Goal: Information Seeking & Learning: Learn about a topic

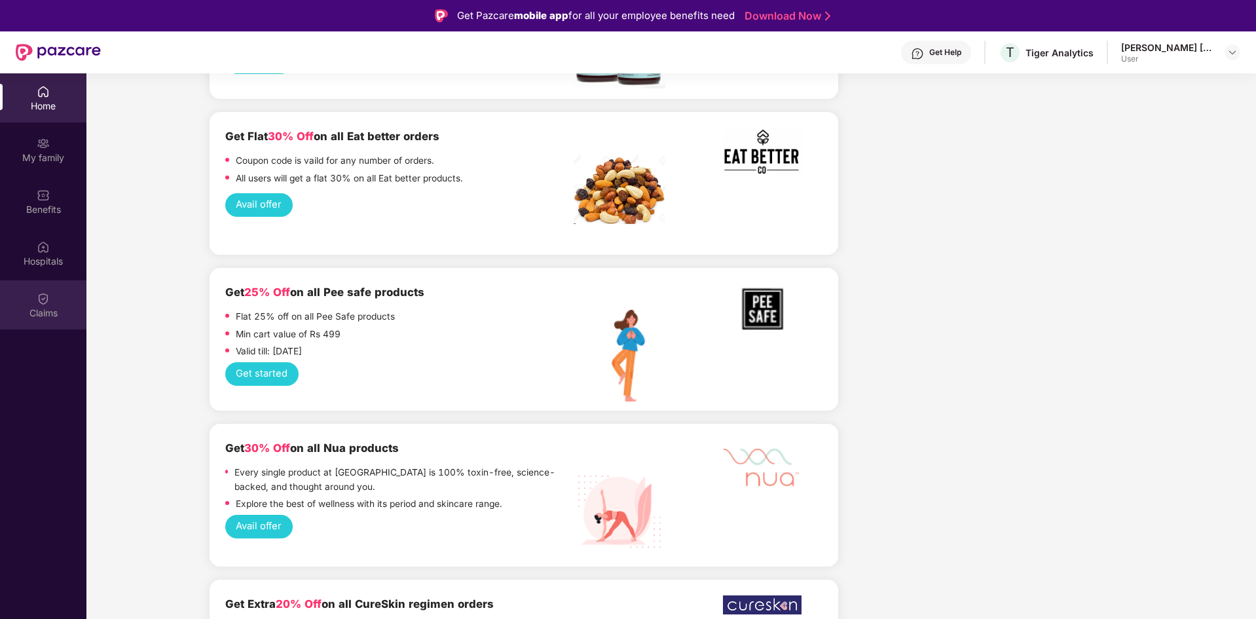
scroll to position [1158, 0]
click at [39, 310] on div "Claims" at bounding box center [43, 313] width 86 height 13
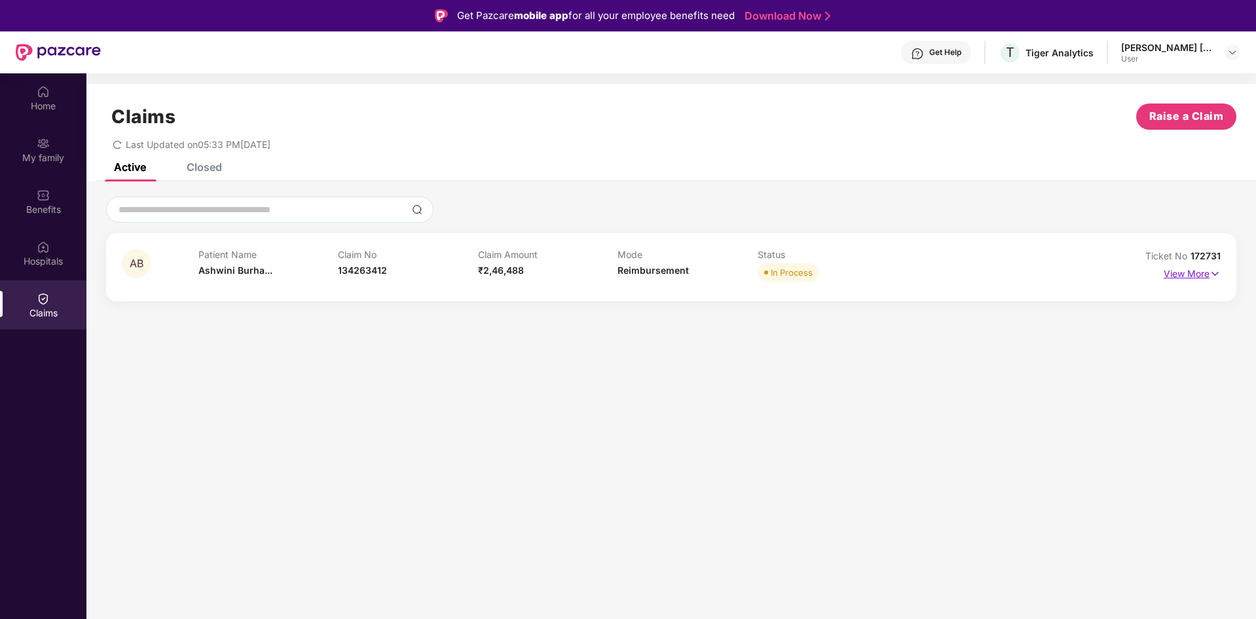
click at [1217, 276] on img at bounding box center [1215, 274] width 11 height 14
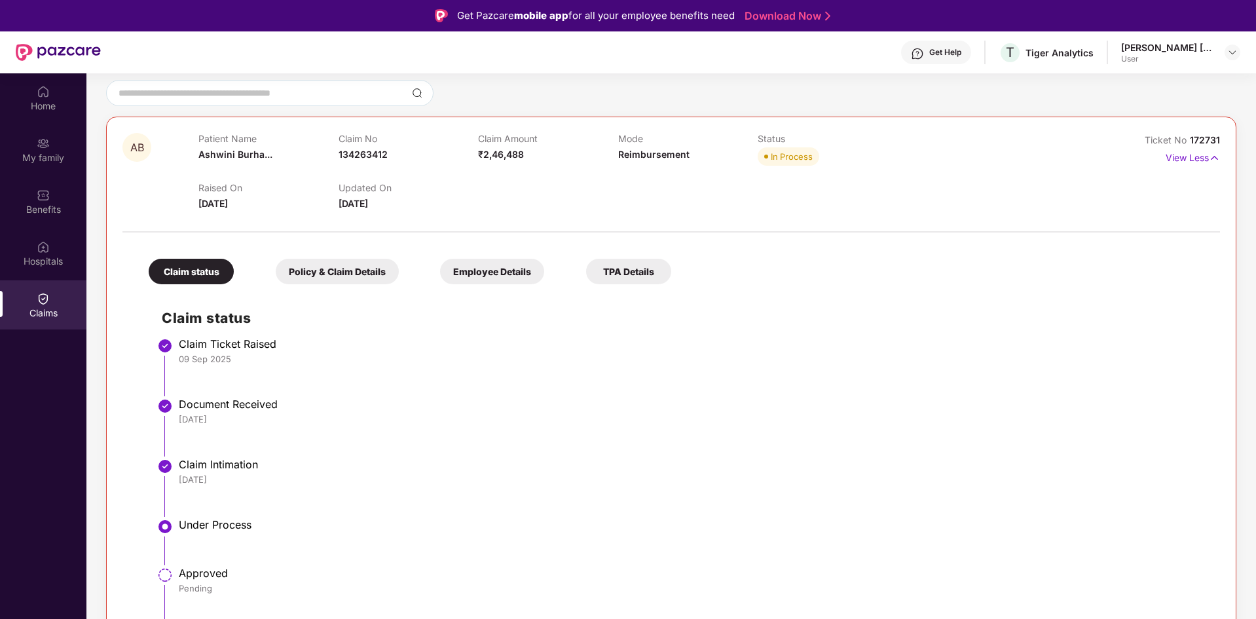
scroll to position [73, 0]
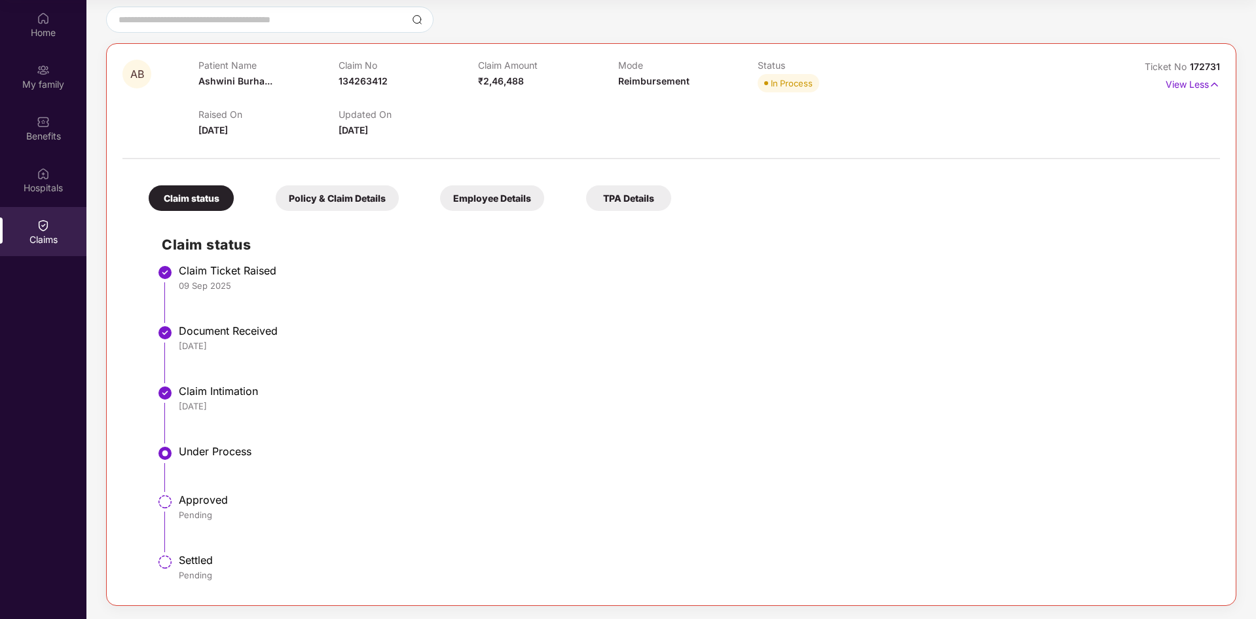
click at [324, 200] on div "Policy & Claim Details" at bounding box center [337, 198] width 123 height 26
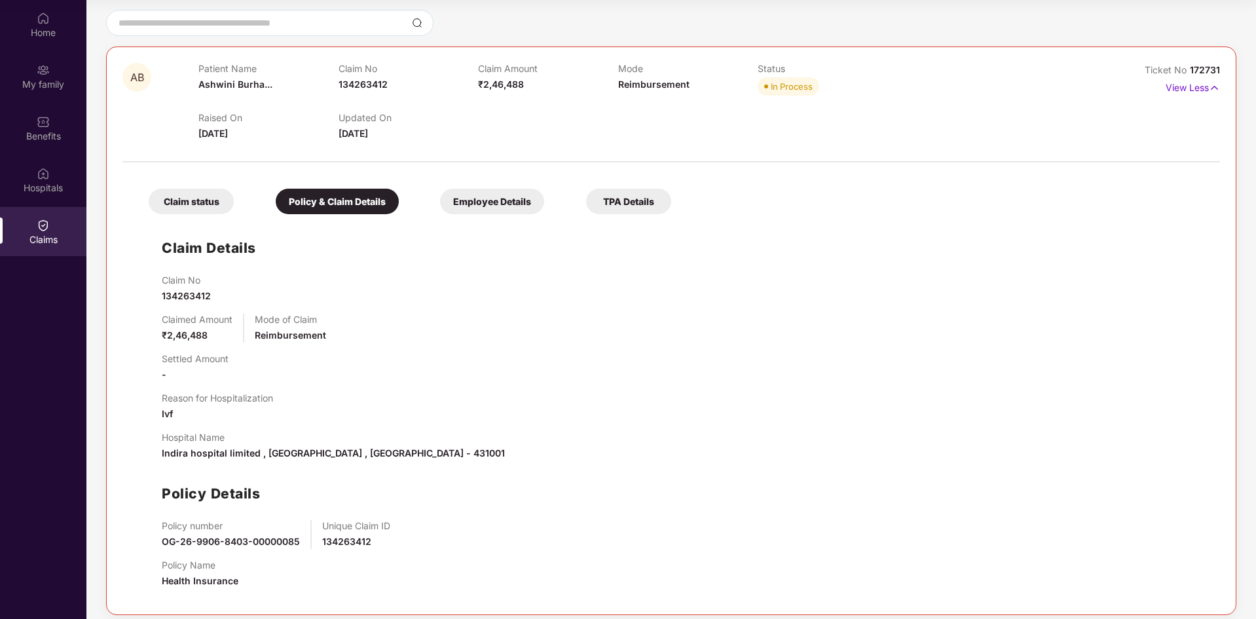
scroll to position [111, 0]
click at [479, 210] on div "Employee Details" at bounding box center [492, 204] width 104 height 26
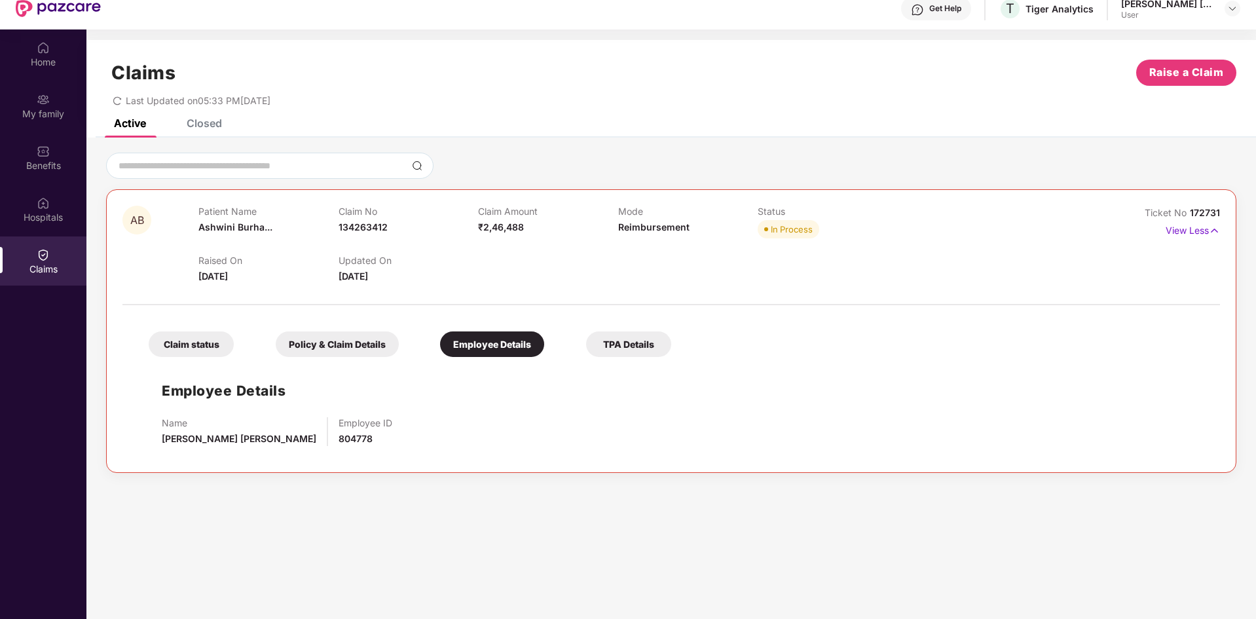
scroll to position [0, 0]
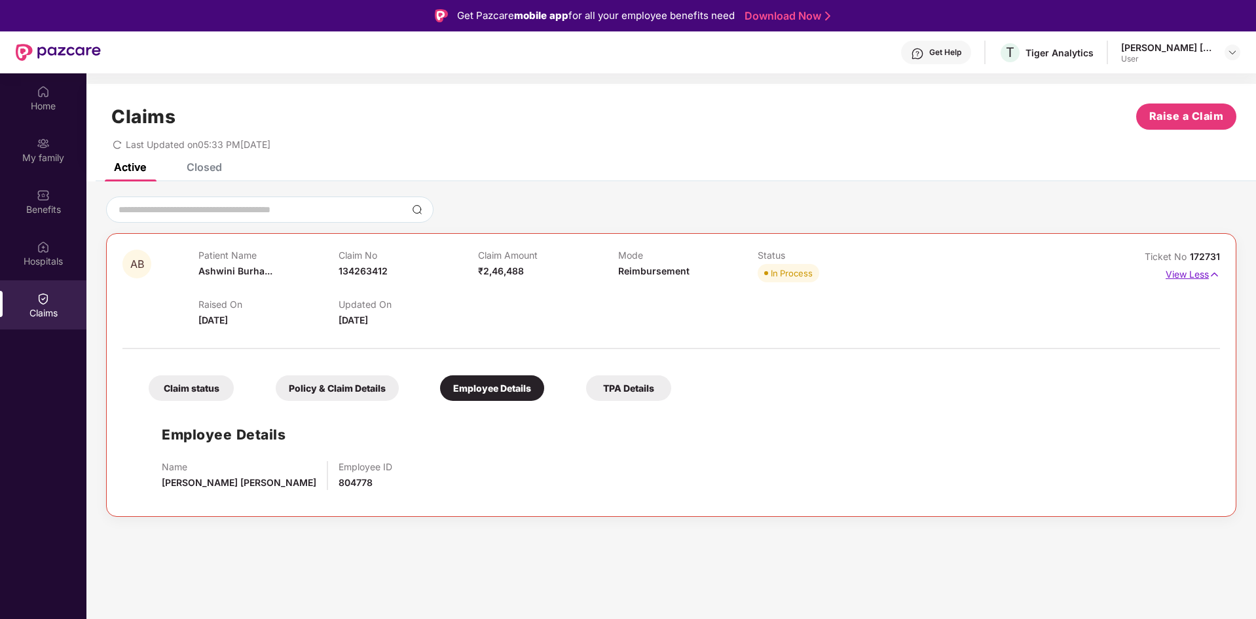
click at [1205, 271] on p "View Less" at bounding box center [1193, 273] width 54 height 18
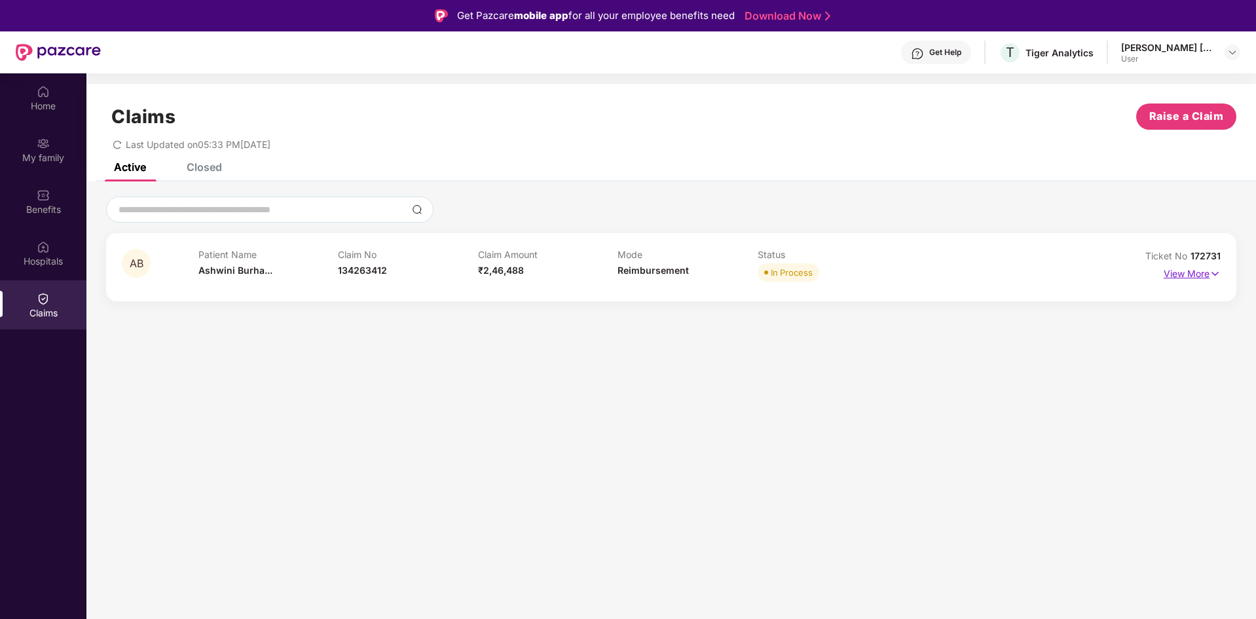
click at [1205, 271] on p "View More" at bounding box center [1192, 272] width 57 height 18
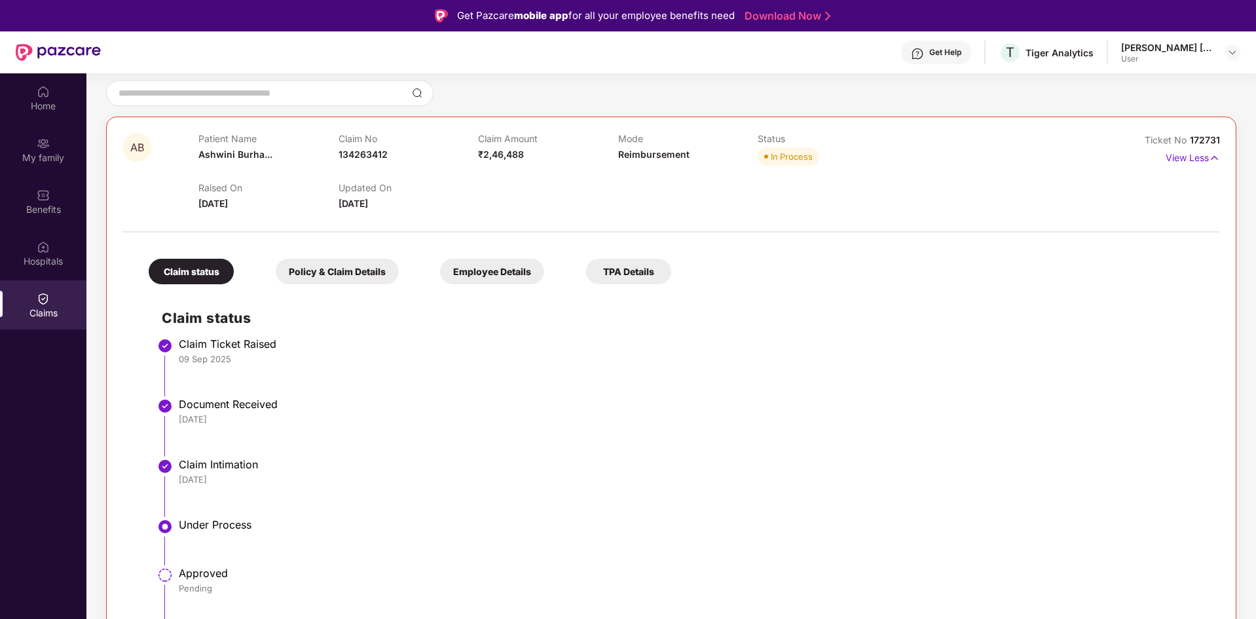
scroll to position [117, 0]
click at [636, 272] on div "TPA Details" at bounding box center [628, 272] width 85 height 26
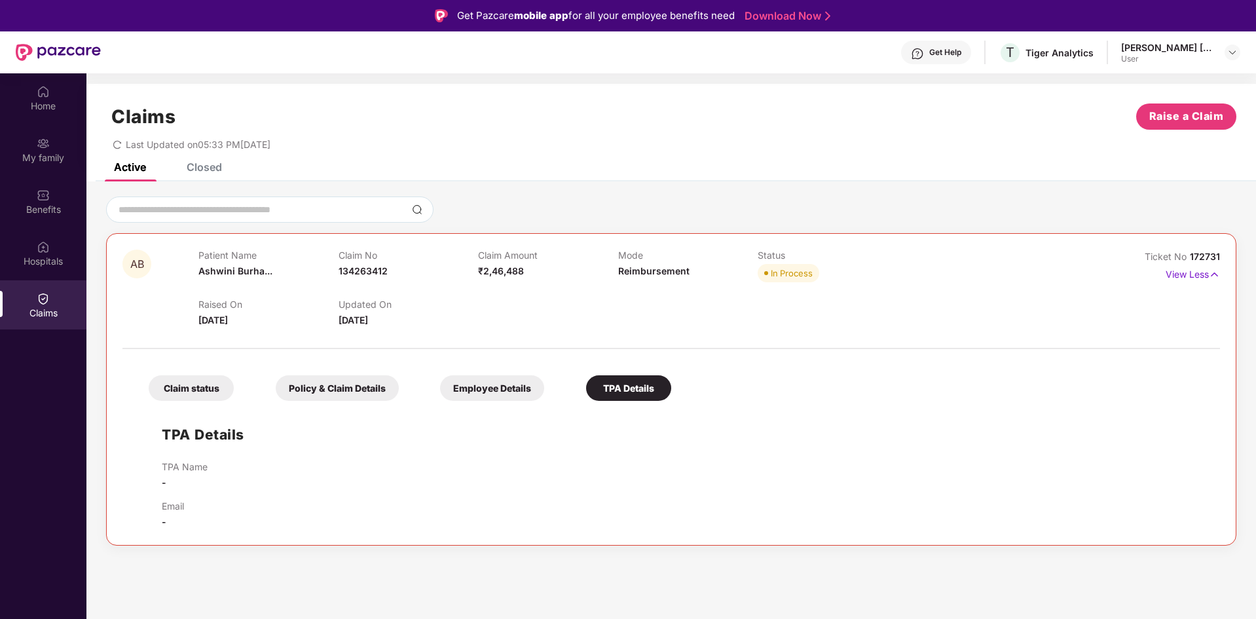
scroll to position [0, 0]
click at [528, 390] on div "Employee Details" at bounding box center [492, 388] width 104 height 26
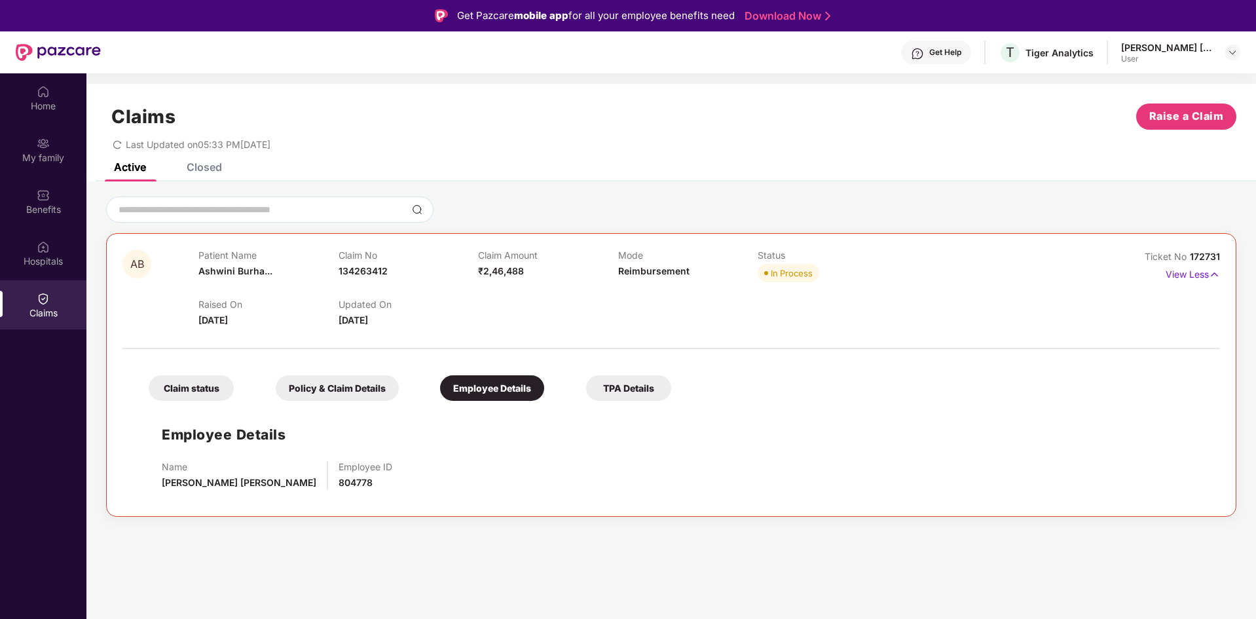
click at [321, 395] on div "Policy & Claim Details" at bounding box center [337, 388] width 123 height 26
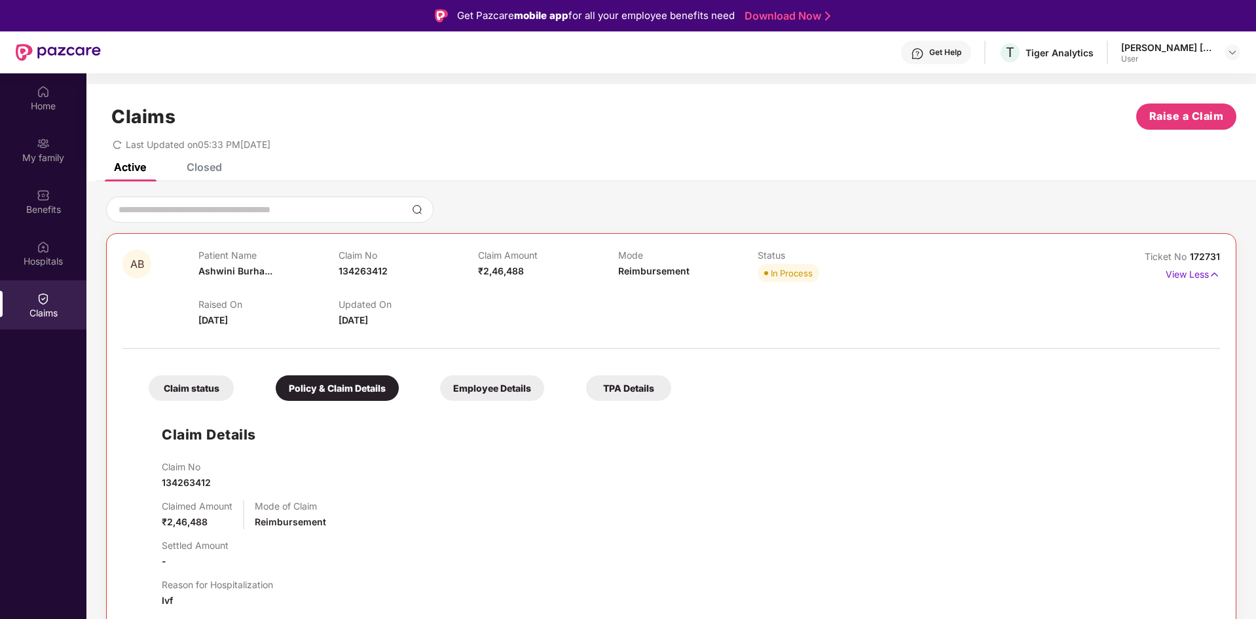
click at [168, 399] on div "Claim status" at bounding box center [191, 388] width 85 height 26
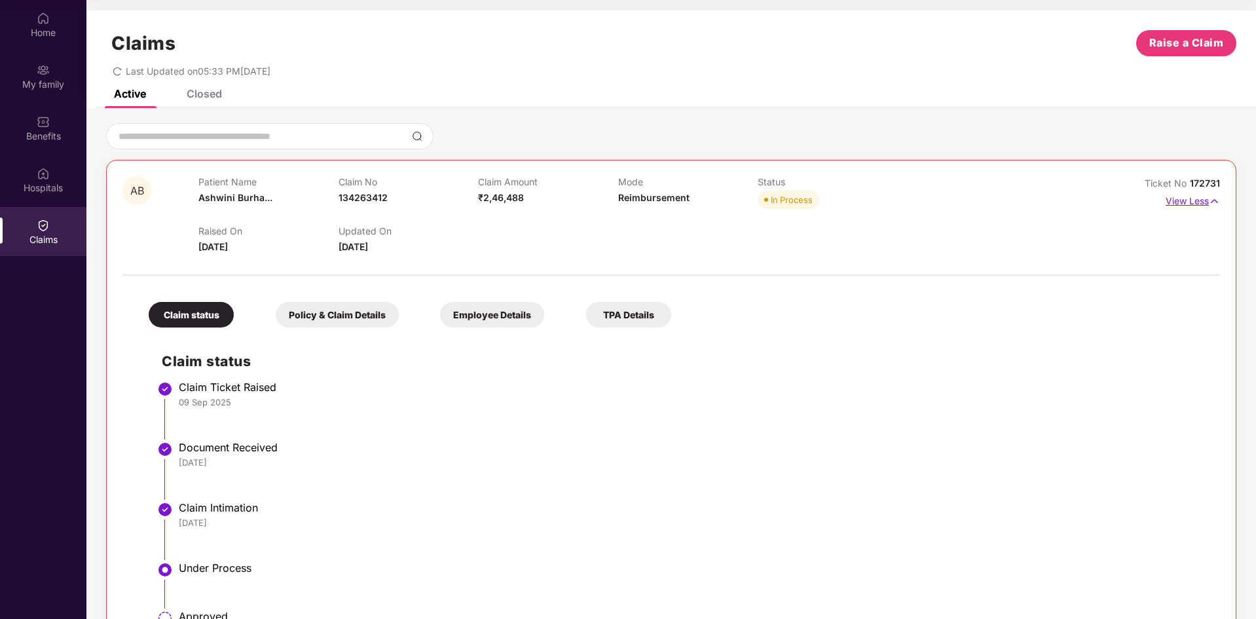
click at [1211, 195] on img at bounding box center [1214, 201] width 11 height 14
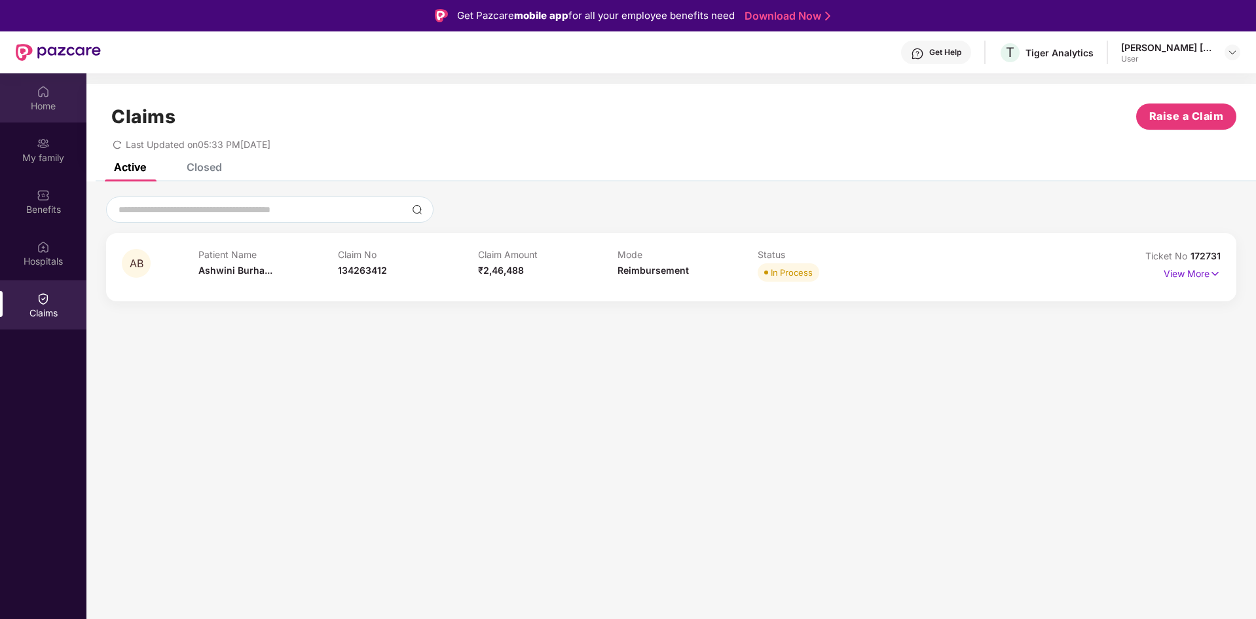
click at [35, 92] on div "Home" at bounding box center [43, 97] width 86 height 49
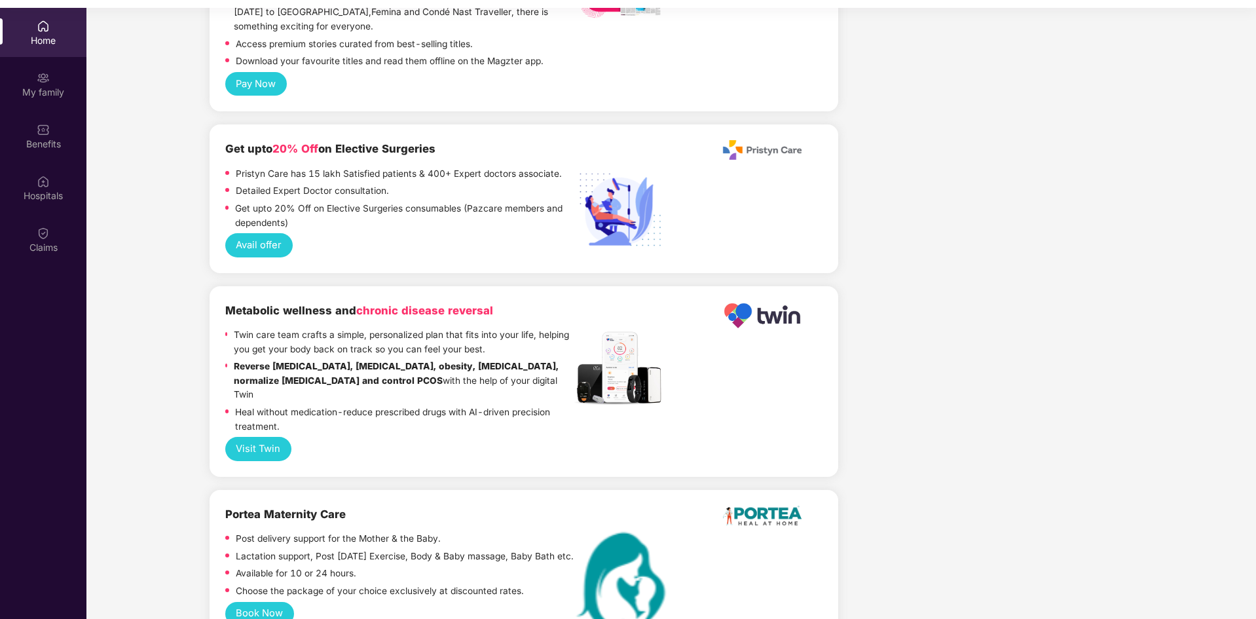
scroll to position [73, 0]
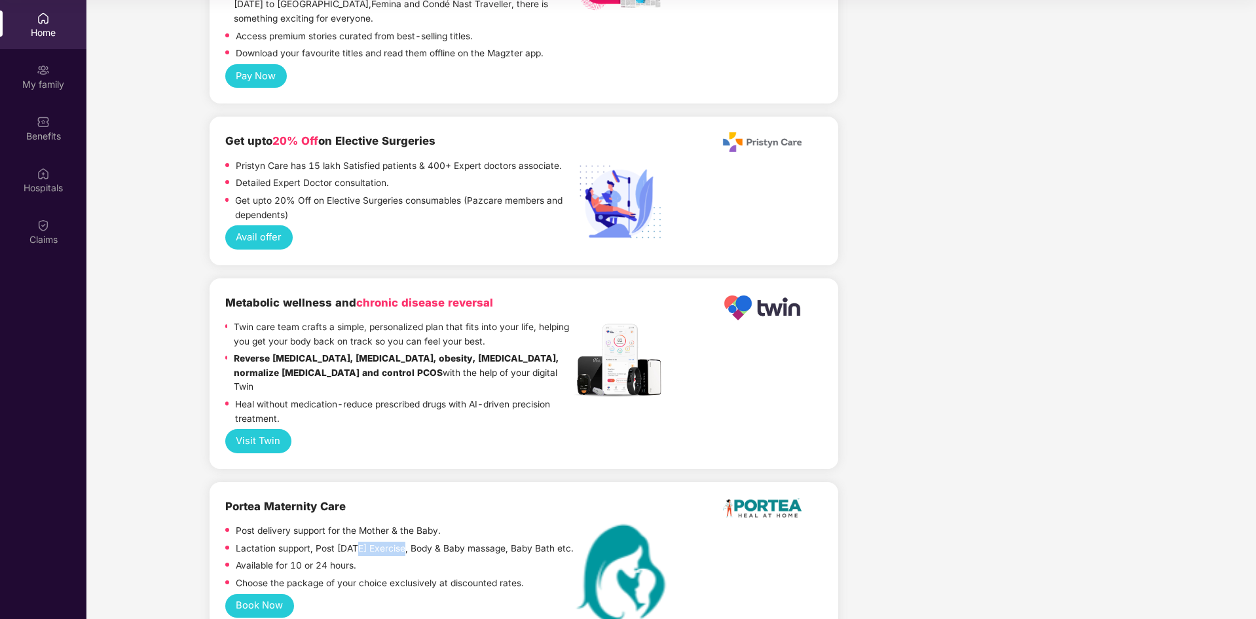
drag, startPoint x: 354, startPoint y: 523, endPoint x: 399, endPoint y: 523, distance: 45.2
click at [399, 542] on p "Lactation support, Post [DATE] Exercise, Body & Baby massage, Baby Bath etc." at bounding box center [405, 549] width 338 height 14
drag, startPoint x: 445, startPoint y: 523, endPoint x: 512, endPoint y: 523, distance: 66.8
click at [491, 542] on p "Lactation support, Post [DATE] Exercise, Body & Baby massage, Baby Bath etc." at bounding box center [405, 549] width 338 height 14
drag, startPoint x: 517, startPoint y: 523, endPoint x: 527, endPoint y: 523, distance: 9.2
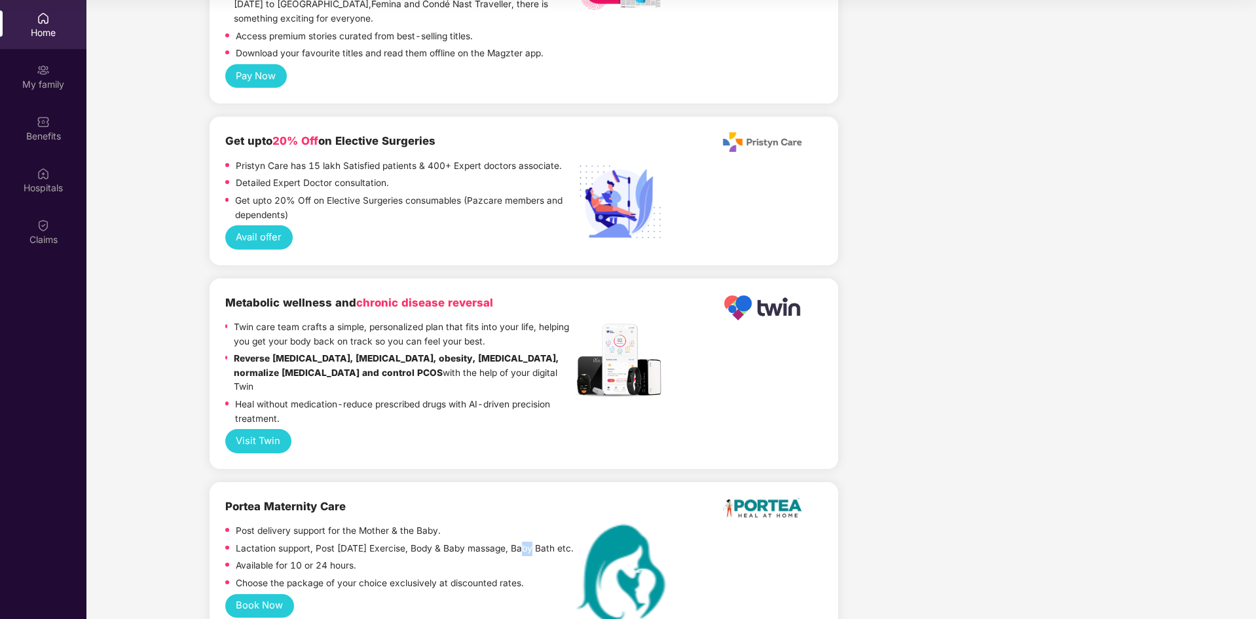
click at [527, 542] on p "Lactation support, Post [DATE] Exercise, Body & Baby massage, Baby Bath etc." at bounding box center [405, 549] width 338 height 14
drag, startPoint x: 312, startPoint y: 546, endPoint x: 470, endPoint y: 540, distance: 158.0
click at [470, 559] on div "Available for 10 or 24 hours." at bounding box center [399, 568] width 348 height 18
drag, startPoint x: 297, startPoint y: 552, endPoint x: 527, endPoint y: 557, distance: 230.6
click at [527, 576] on div "Choose the package of your choice exclusively at discounted rates." at bounding box center [399, 585] width 348 height 18
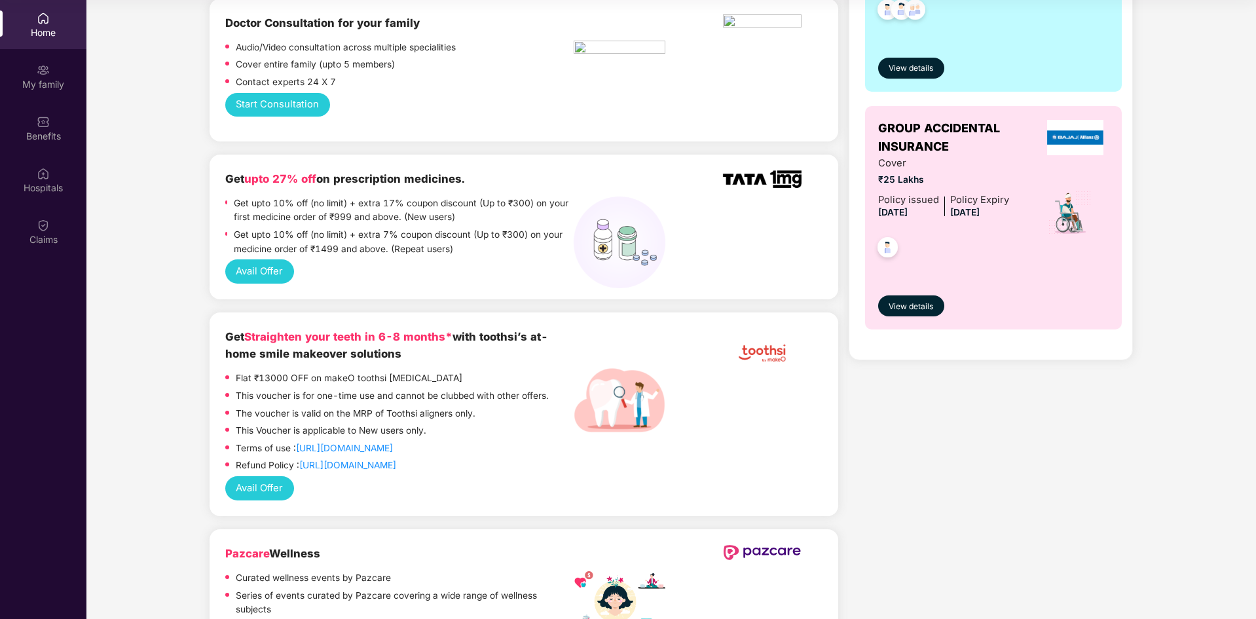
scroll to position [0, 0]
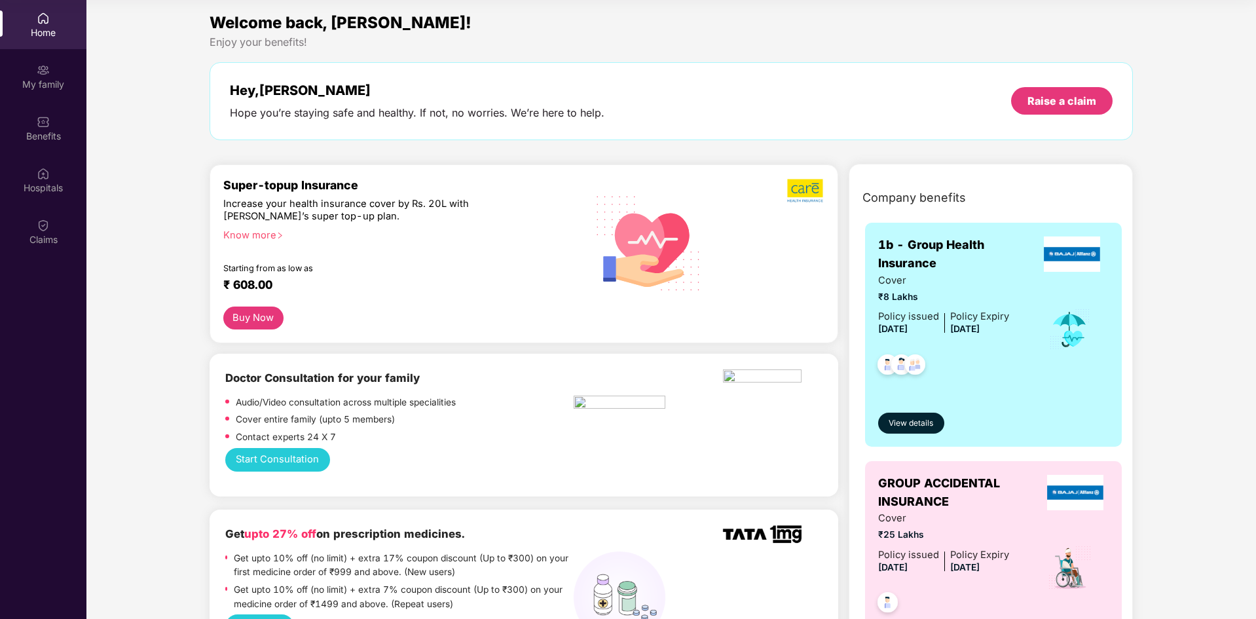
click at [275, 238] on div "Know more" at bounding box center [394, 233] width 343 height 9
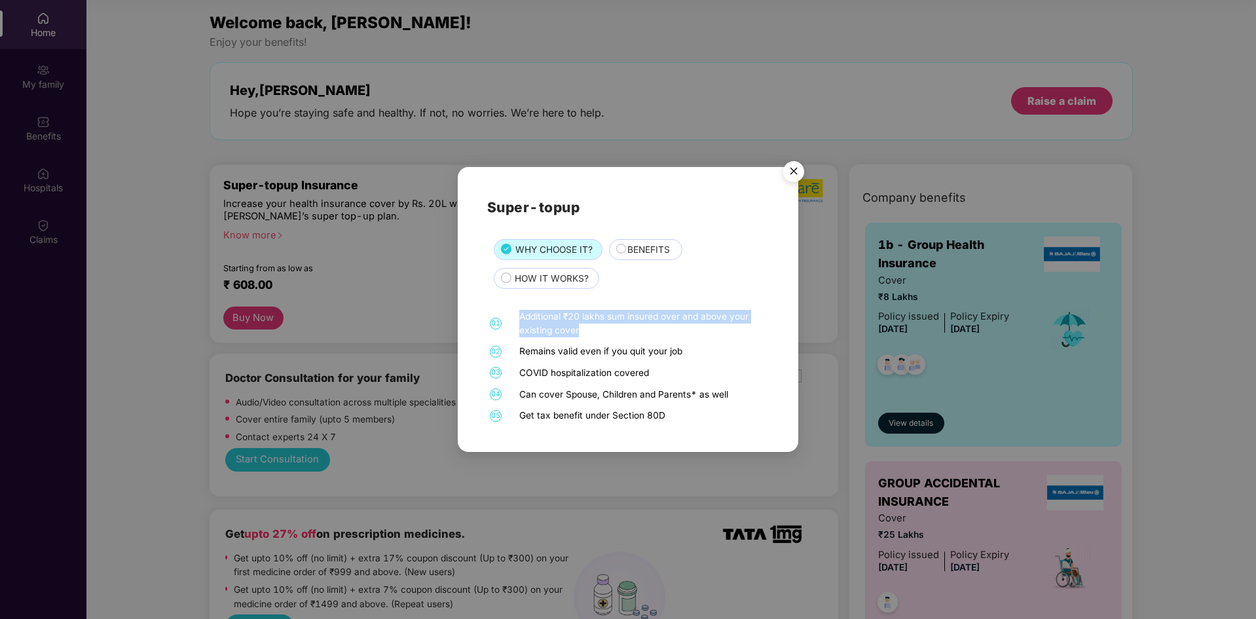
drag, startPoint x: 600, startPoint y: 335, endPoint x: 510, endPoint y: 320, distance: 90.9
click at [510, 320] on div "01 Additional ₹20 lakhs sum insured over and above your existing cover" at bounding box center [628, 323] width 282 height 27
click at [581, 344] on div "01 Additional ₹20 lakhs sum insured over and above your existing cover 02 Remai…" at bounding box center [628, 366] width 282 height 113
click at [789, 173] on img "Close" at bounding box center [794, 173] width 37 height 37
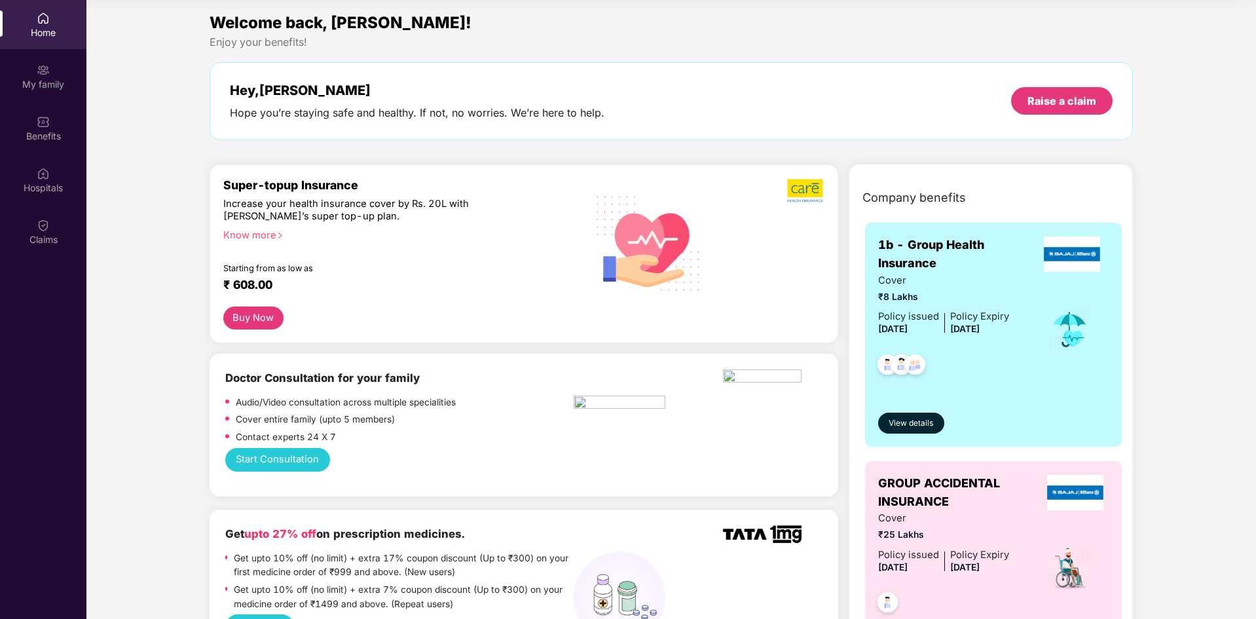
click at [251, 315] on button "Buy Now" at bounding box center [253, 318] width 60 height 23
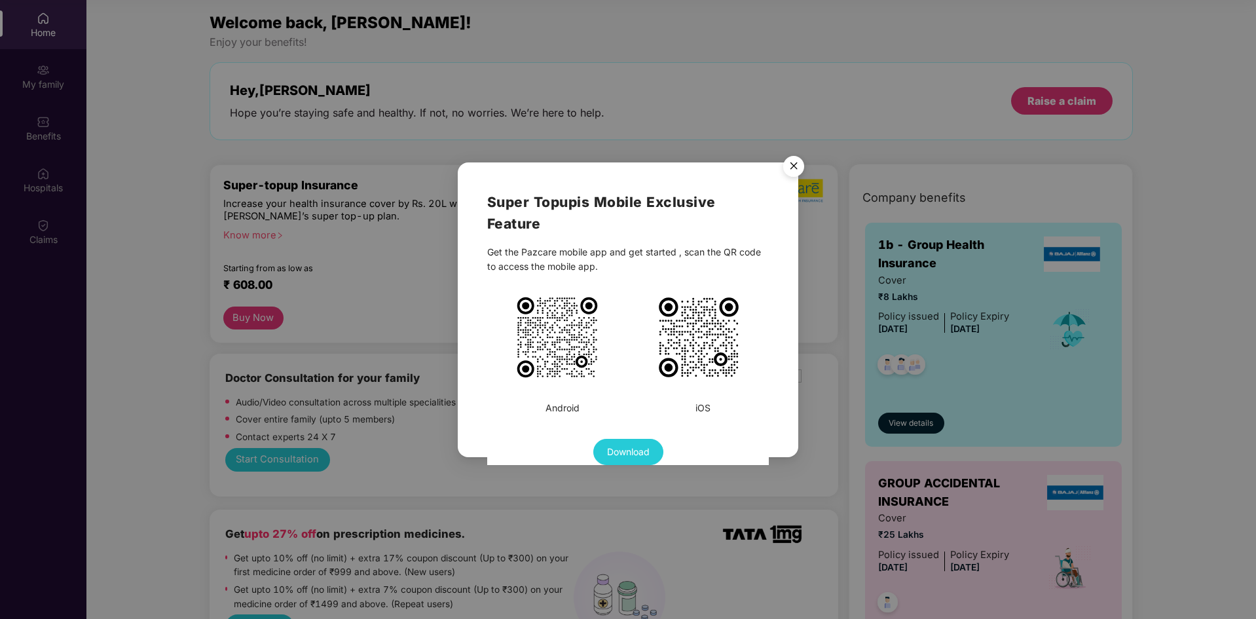
click at [551, 274] on div "Get the Pazcare mobile app and get started , scan the QR code to access the mob…" at bounding box center [628, 259] width 282 height 29
click at [570, 348] on img at bounding box center [557, 337] width 85 height 85
click at [794, 162] on img "Close" at bounding box center [794, 168] width 37 height 37
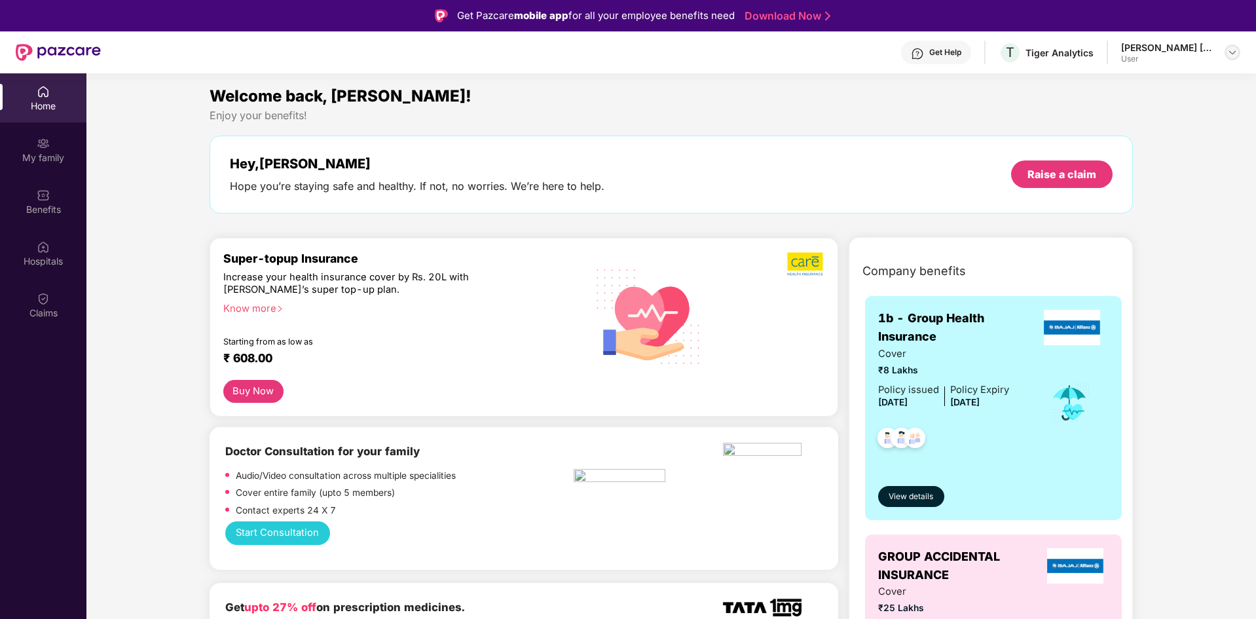
click at [1230, 54] on img at bounding box center [1232, 52] width 10 height 10
click at [1150, 52] on div "[PERSON_NAME] [PERSON_NAME]" at bounding box center [1167, 47] width 92 height 12
click at [261, 113] on div "Enjoy your benefits!" at bounding box center [672, 116] width 924 height 14
click at [54, 100] on div "Home" at bounding box center [43, 106] width 86 height 13
click at [781, 107] on div "Welcome back, [PERSON_NAME]!" at bounding box center [672, 96] width 924 height 25
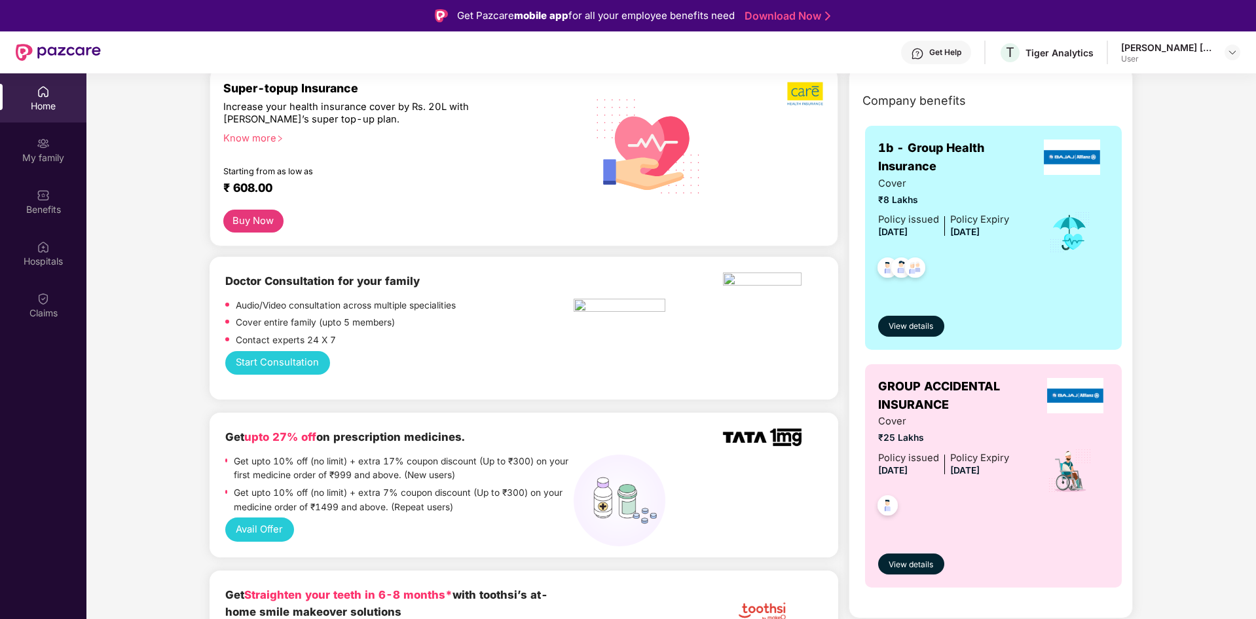
scroll to position [172, 0]
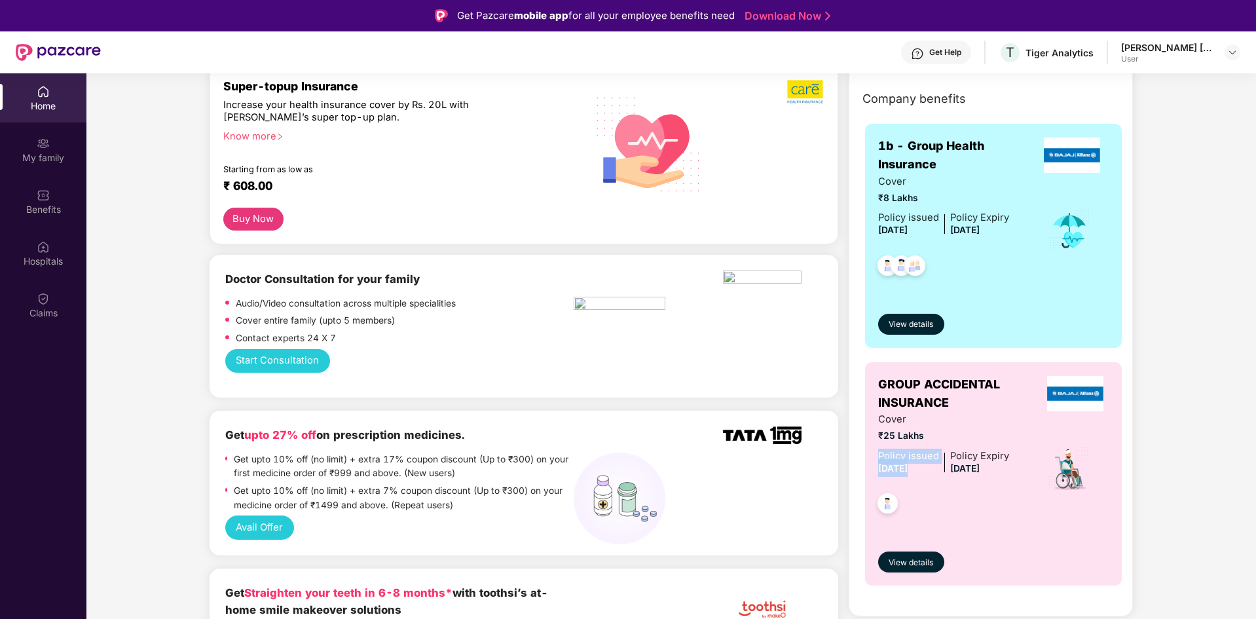
drag, startPoint x: 880, startPoint y: 454, endPoint x: 942, endPoint y: 454, distance: 61.6
click at [942, 454] on div "Policy issued [DATE] Policy Expiry [DATE]" at bounding box center [943, 463] width 131 height 28
click at [908, 473] on span "[DATE]" at bounding box center [892, 468] width 29 height 10
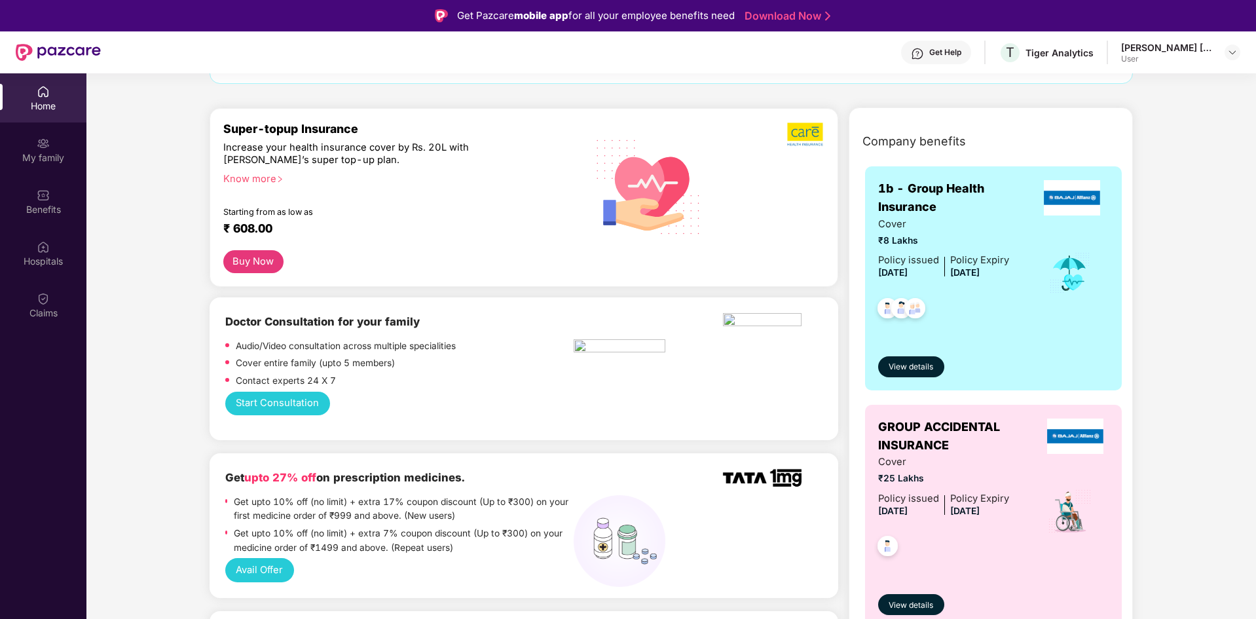
scroll to position [128, 0]
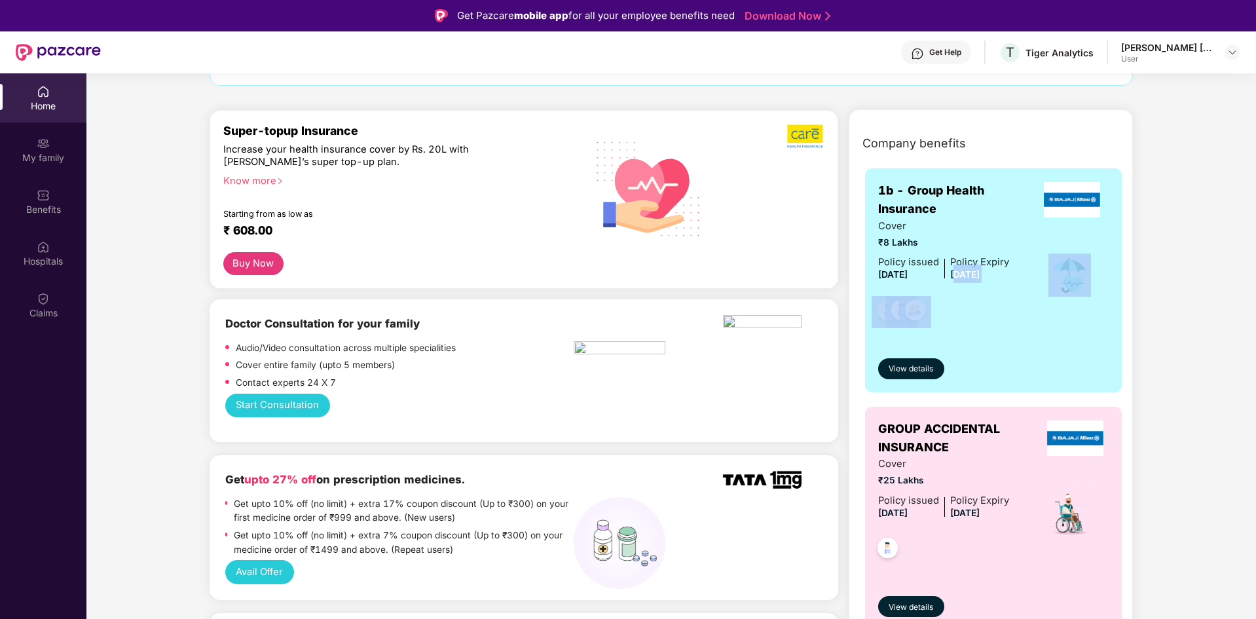
drag, startPoint x: 952, startPoint y: 273, endPoint x: 1159, endPoint y: 277, distance: 206.4
click at [1159, 277] on div "Company benefits 1b - Group Health Insurance Cover ₹8 Lakhs Policy issued [DATE…" at bounding box center [991, 393] width 341 height 534
click at [1028, 287] on div "Cover ₹8 Lakhs Policy issued [DATE] Policy Expiry [DATE]" at bounding box center [993, 275] width 231 height 113
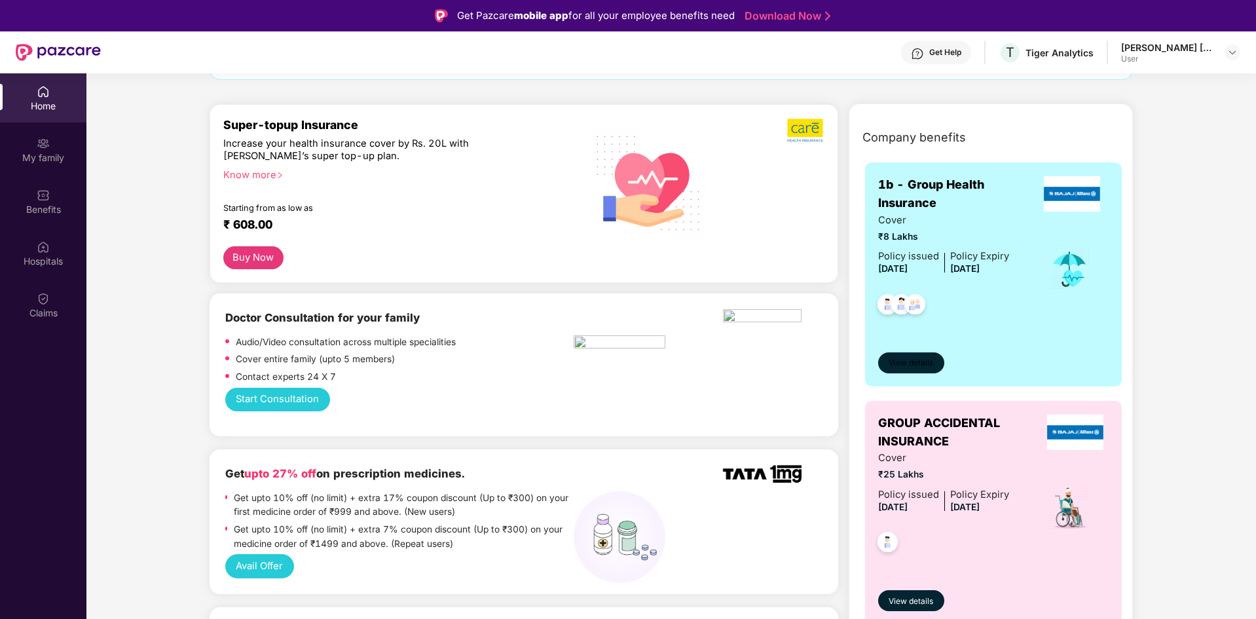
scroll to position [134, 0]
click at [912, 360] on span "View details" at bounding box center [911, 362] width 45 height 12
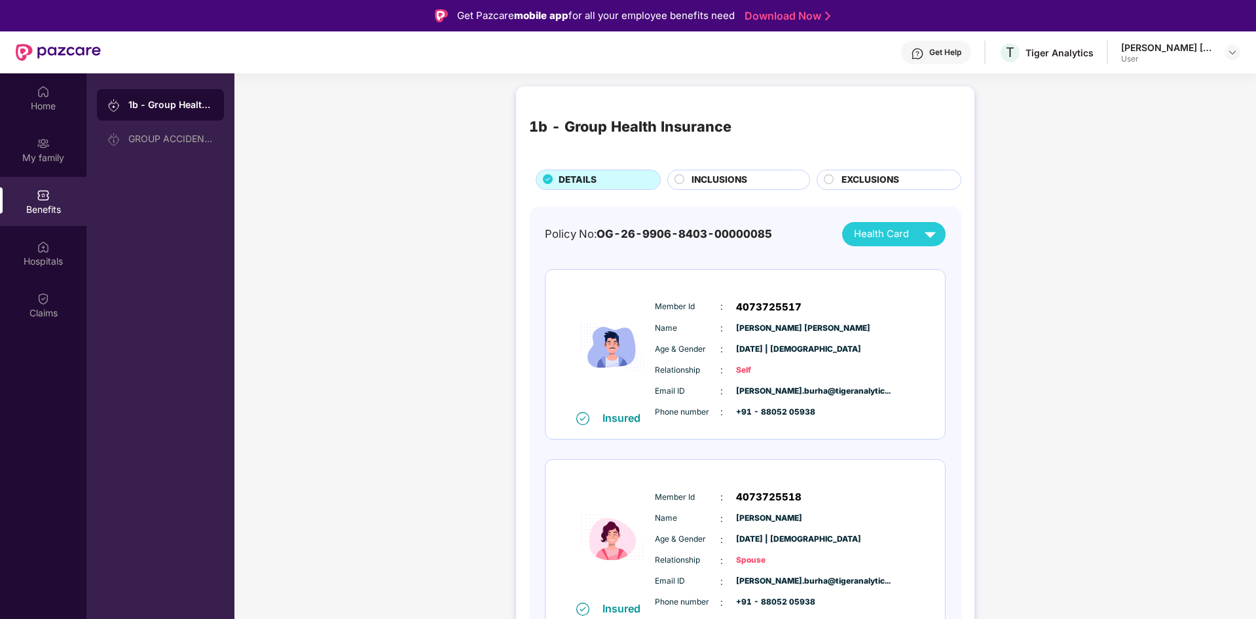
click at [707, 181] on span "INCLUSIONS" at bounding box center [720, 180] width 56 height 14
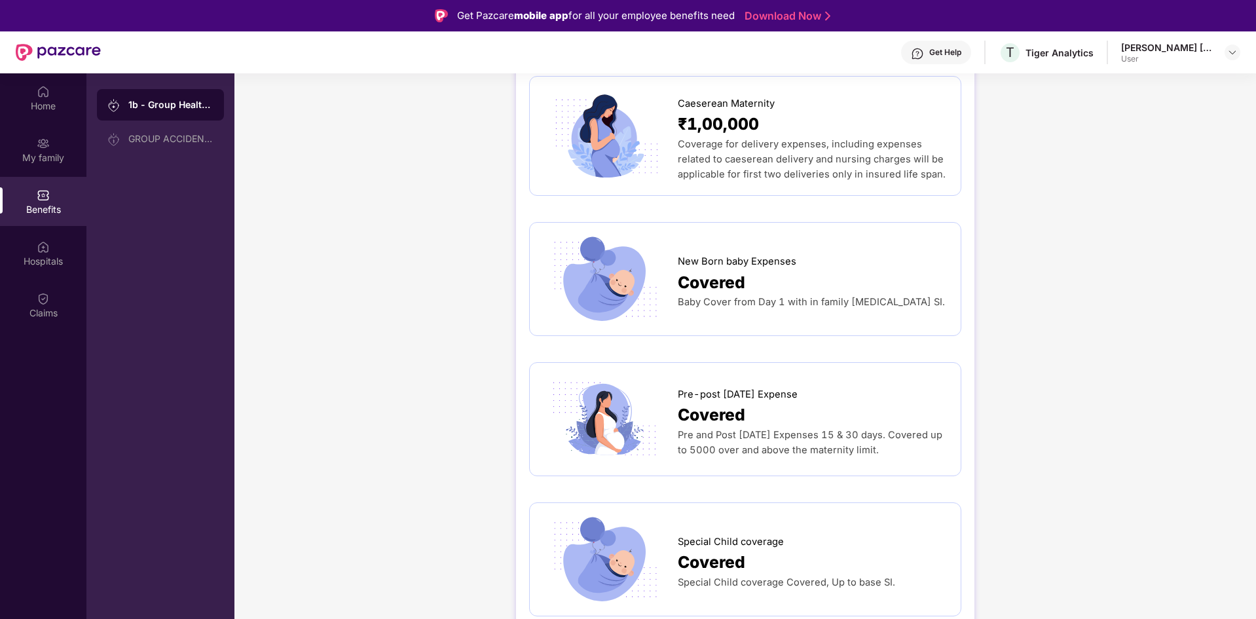
scroll to position [1835, 0]
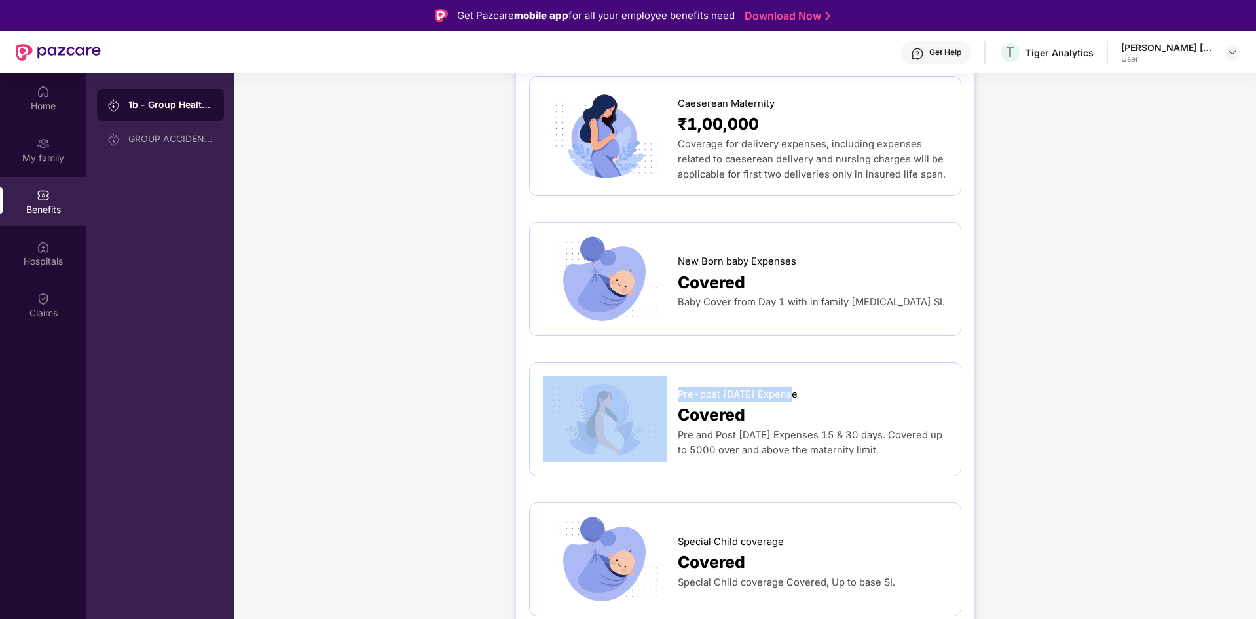
drag, startPoint x: 795, startPoint y: 348, endPoint x: 676, endPoint y: 348, distance: 118.6
click at [676, 376] on div "Pre-post [DATE] Expense Covered Pre and Post [DATE] Expenses 15 & 30 days. Cove…" at bounding box center [745, 419] width 405 height 86
copy div "Pre-post [DATE] Expense"
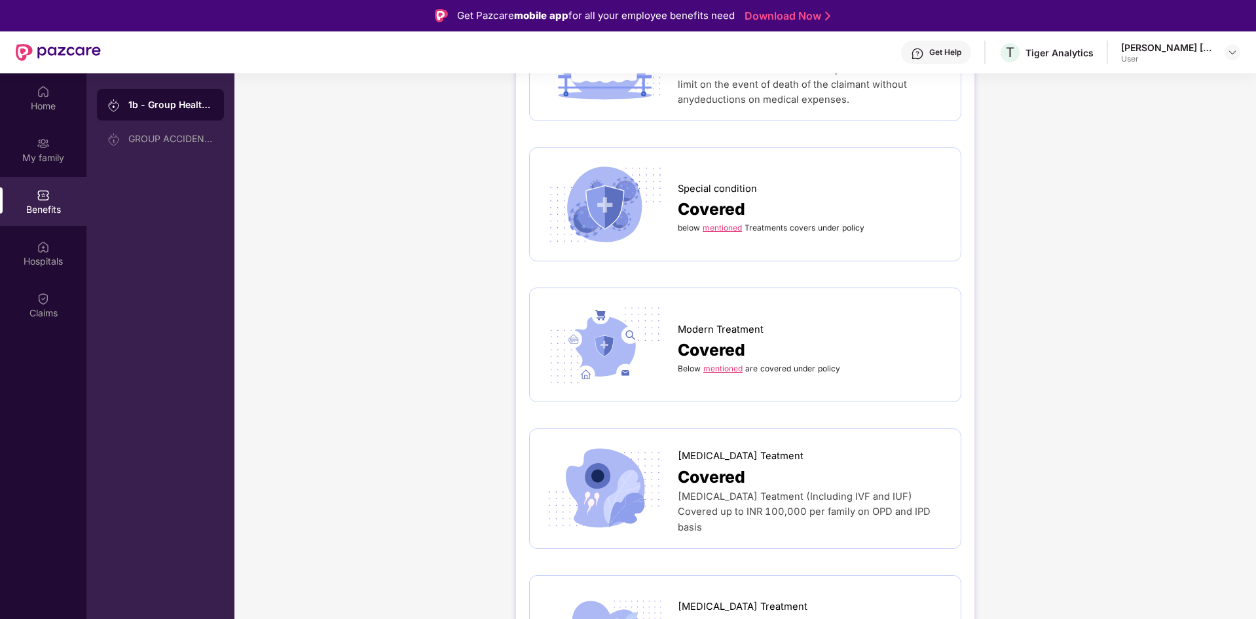
scroll to position [3286, 0]
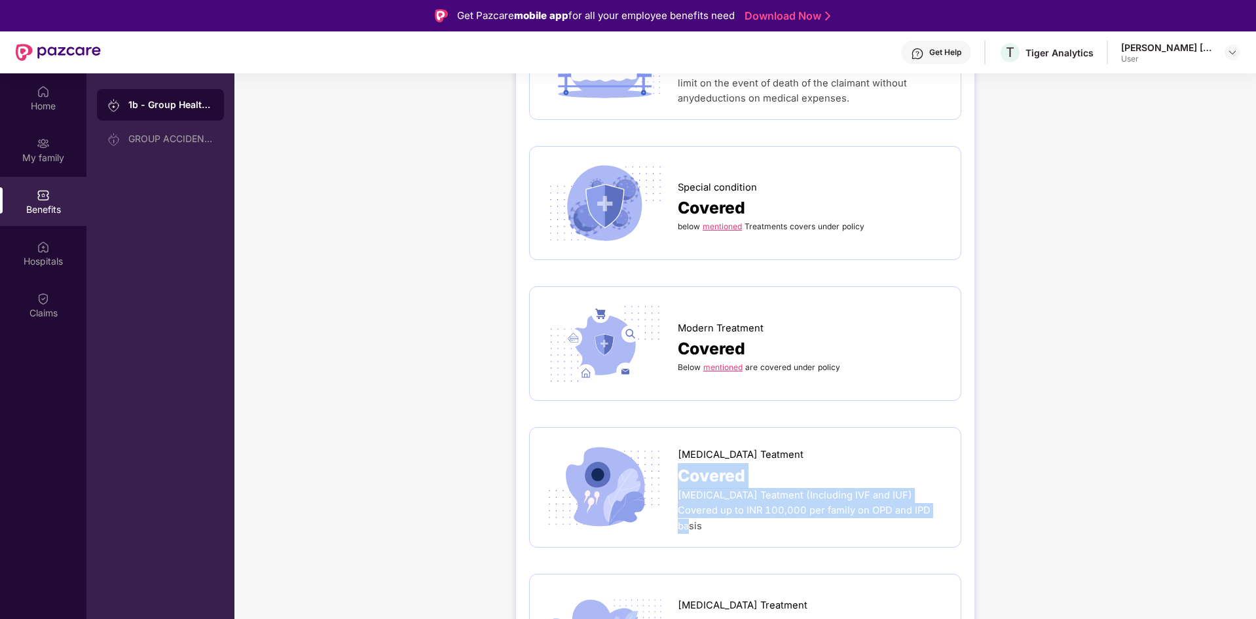
drag, startPoint x: 890, startPoint y: 468, endPoint x: 680, endPoint y: 438, distance: 212.4
click at [680, 441] on div "[MEDICAL_DATA] Teatment Covered [MEDICAL_DATA] Teatment (Including IVF and IUF)…" at bounding box center [813, 487] width 270 height 92
click at [844, 463] on div "Covered" at bounding box center [813, 476] width 270 height 26
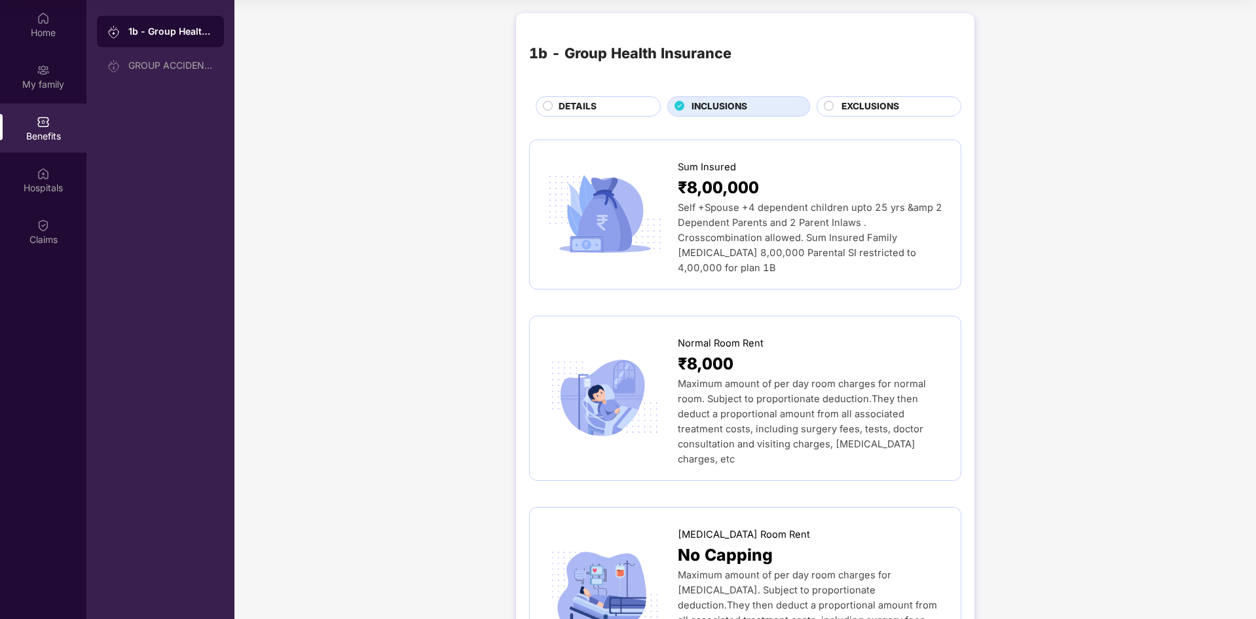
scroll to position [0, 0]
